Goal: Find specific page/section

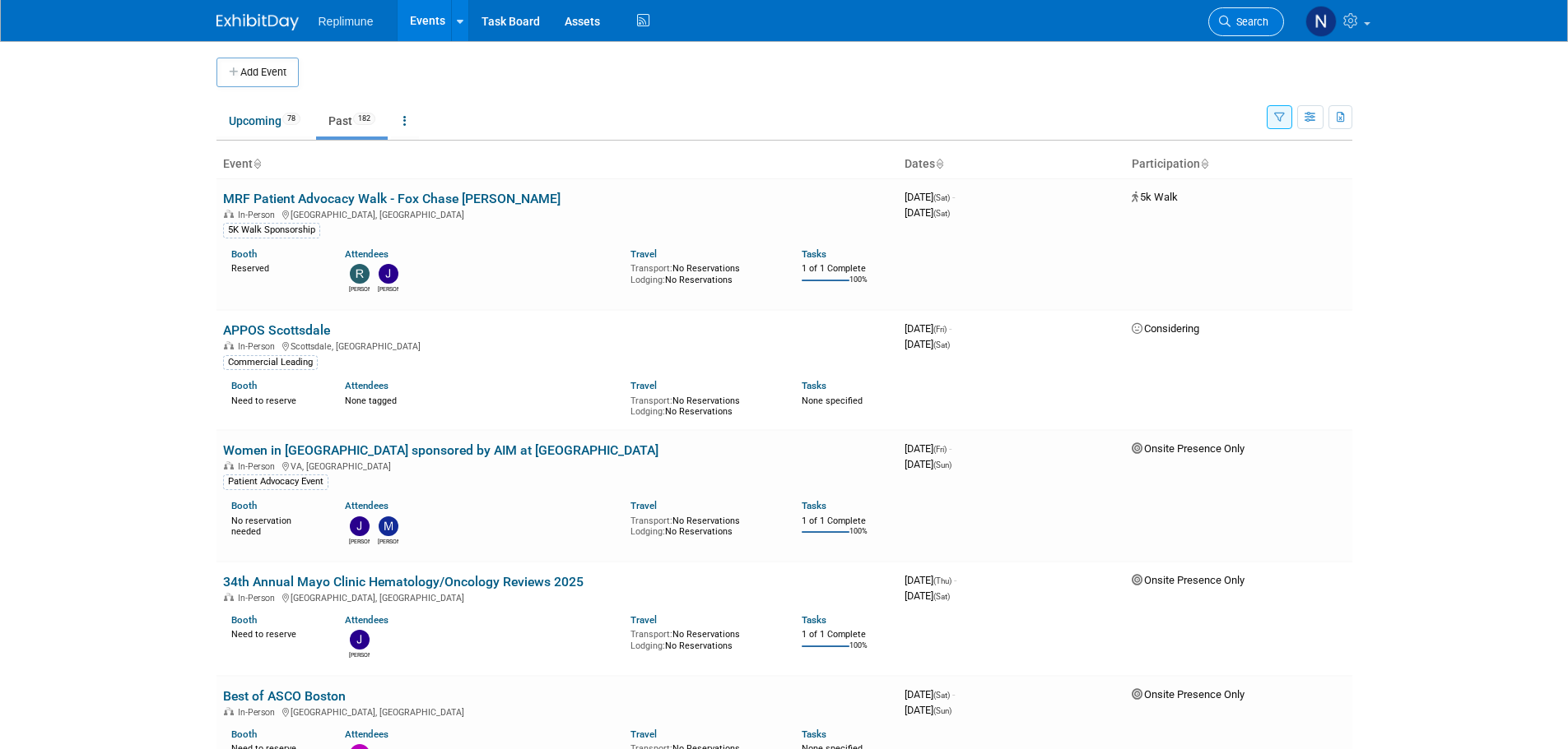
click at [1245, 9] on link "Search" at bounding box center [1246, 22] width 75 height 29
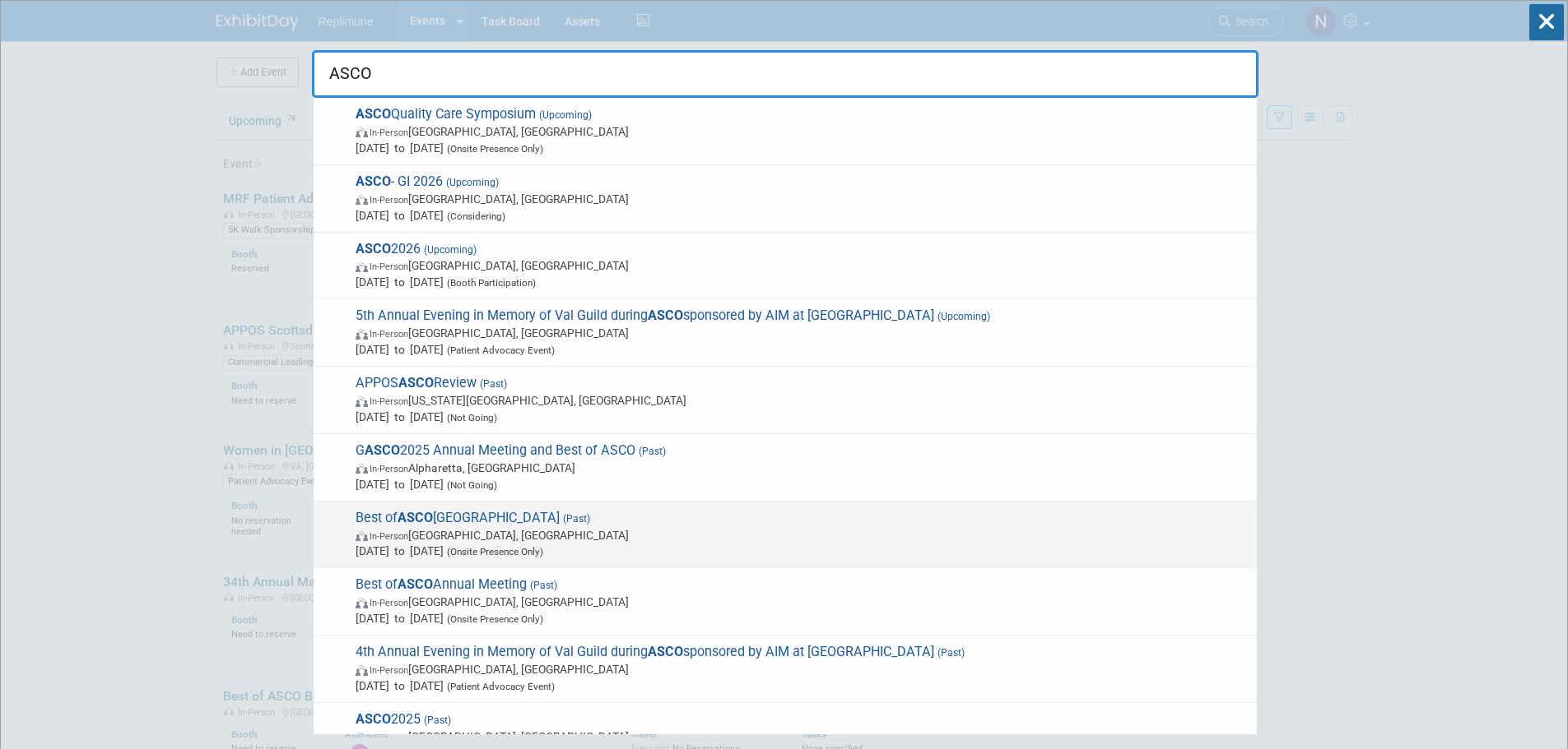
scroll to position [82, 0]
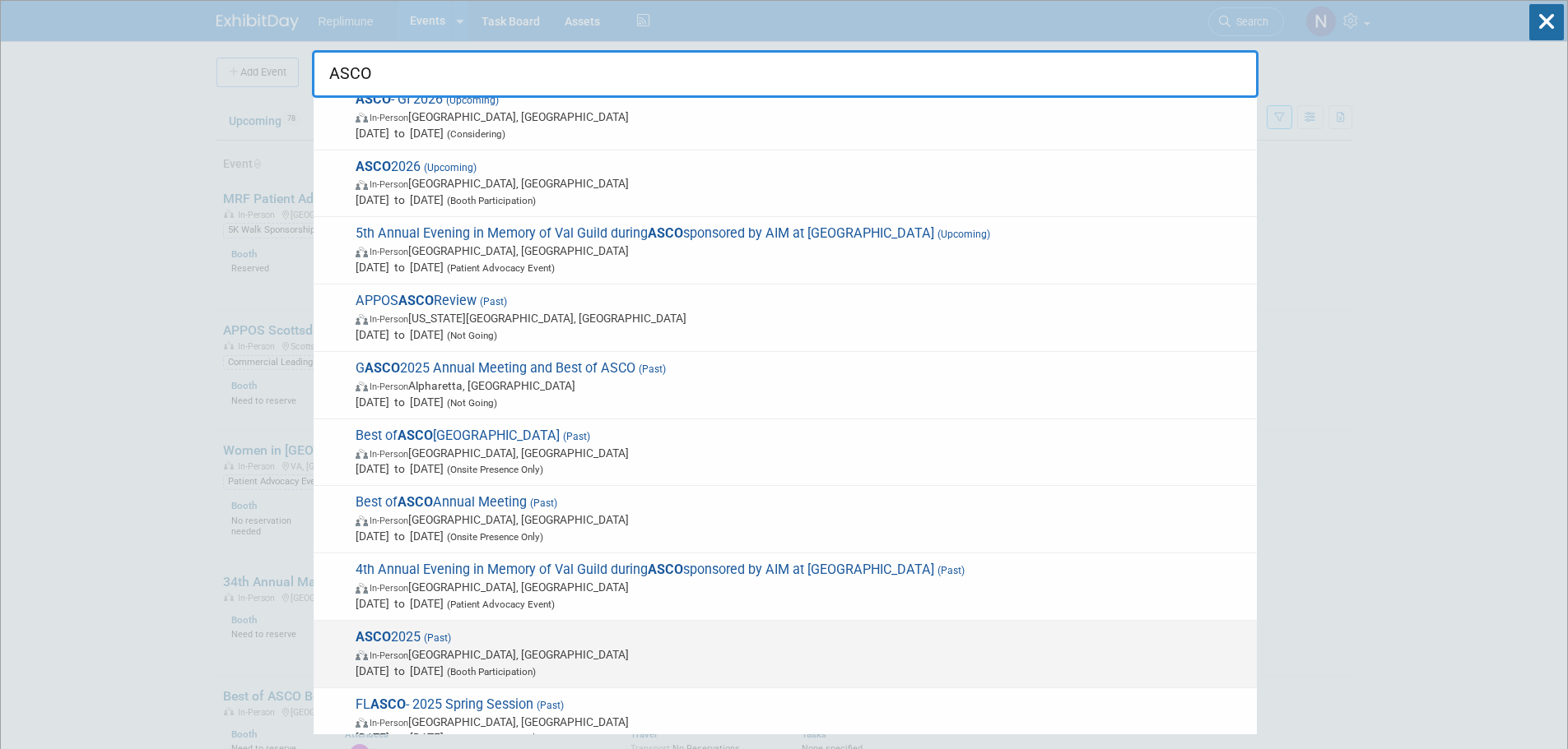
type input "ASCO"
click at [410, 666] on span "May 30, 2025 to Jun 3, 2025 (Booth Participation)" at bounding box center [802, 671] width 893 height 16
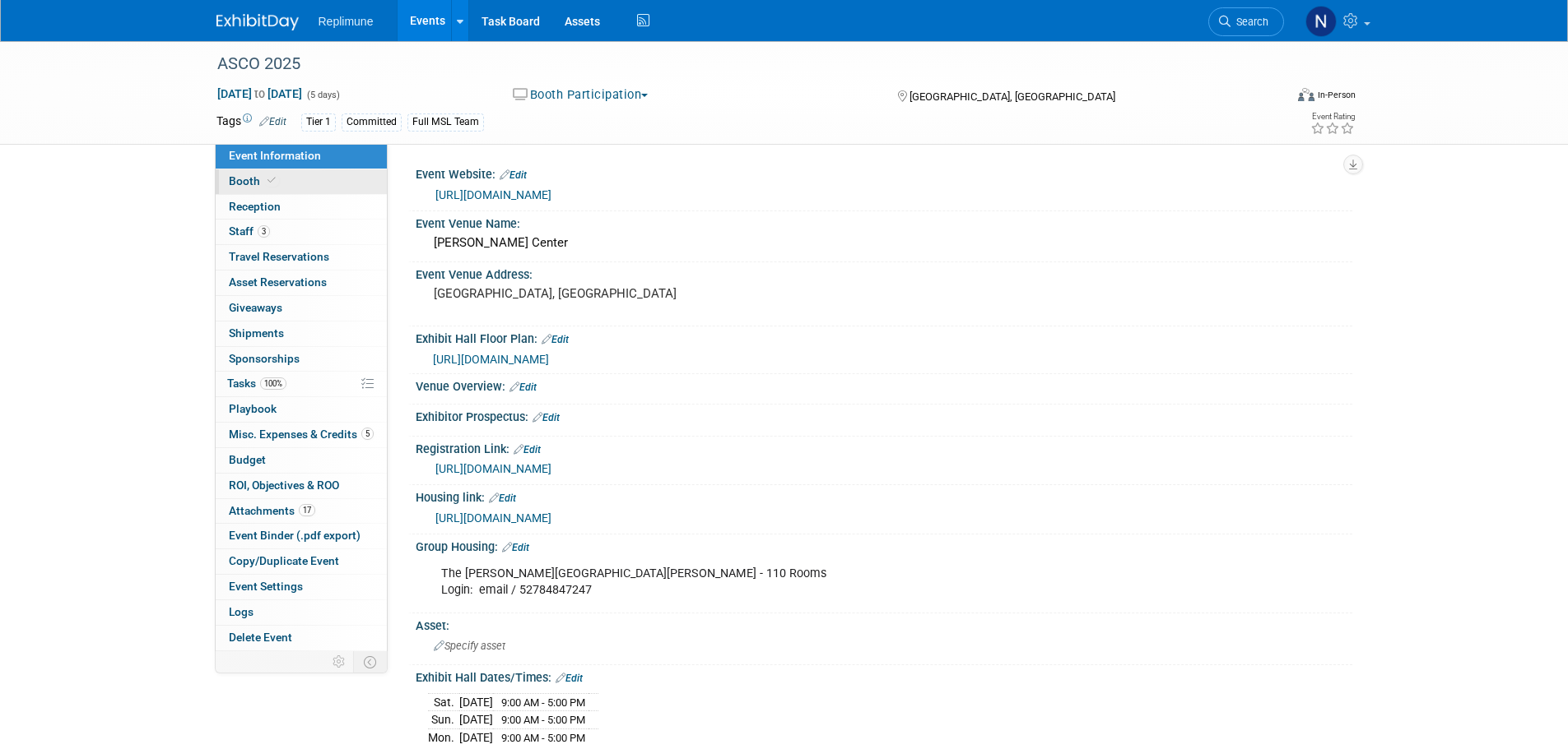
click at [245, 178] on span "Booth" at bounding box center [254, 181] width 50 height 14
